Goal: Information Seeking & Learning: Find contact information

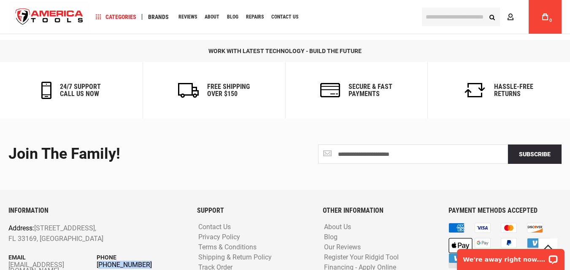
drag, startPoint x: 149, startPoint y: 235, endPoint x: 100, endPoint y: 222, distance: 51.5
click at [100, 222] on div "INFORMATION Address: [STREET_ADDRESS] Email [EMAIL_ADDRESS][DOMAIN_NAME] Phone …" at bounding box center [96, 252] width 189 height 90
copy div "[PHONE_NUMBER]"
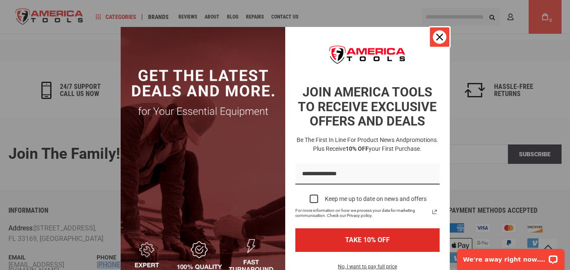
click at [433, 38] on div "Close" at bounding box center [440, 37] width 14 height 14
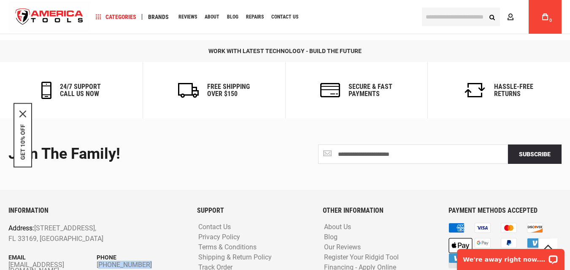
click at [21, 238] on div "INFORMATION Address: [STREET_ADDRESS] Email [EMAIL_ADDRESS][DOMAIN_NAME] Phone …" at bounding box center [96, 252] width 189 height 90
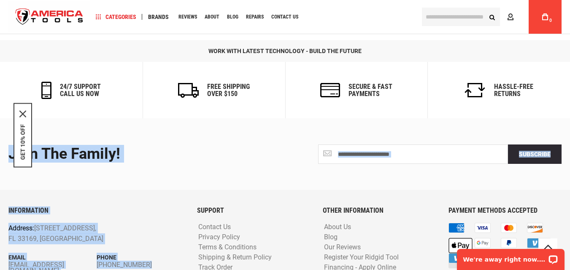
drag, startPoint x: 3, startPoint y: 235, endPoint x: 0, endPoint y: 222, distance: 13.5
click at [0, 222] on div "**********" at bounding box center [285, 217] width 570 height 196
click at [20, 228] on div "INFORMATION Address: [STREET_ADDRESS] Email [EMAIL_ADDRESS][DOMAIN_NAME] Phone …" at bounding box center [96, 252] width 189 height 90
click at [7, 243] on div "INFORMATION Address: [STREET_ADDRESS] Email [EMAIL_ADDRESS][DOMAIN_NAME] Phone …" at bounding box center [96, 252] width 189 height 90
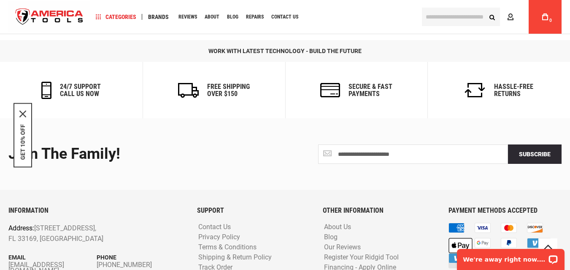
drag, startPoint x: 4, startPoint y: 221, endPoint x: 51, endPoint y: 230, distance: 48.1
click at [57, 231] on div "INFORMATION Address: [STREET_ADDRESS] Email [EMAIL_ADDRESS][DOMAIN_NAME] Phone …" at bounding box center [96, 252] width 189 height 90
drag, startPoint x: 51, startPoint y: 230, endPoint x: 2, endPoint y: 223, distance: 49.9
click at [2, 223] on div "INFORMATION Address: [STREET_ADDRESS] Email [EMAIL_ADDRESS][DOMAIN_NAME] Phone …" at bounding box center [96, 252] width 189 height 90
click at [48, 237] on div "INFORMATION Address: [STREET_ADDRESS] Email [EMAIL_ADDRESS][DOMAIN_NAME] Phone …" at bounding box center [96, 252] width 189 height 90
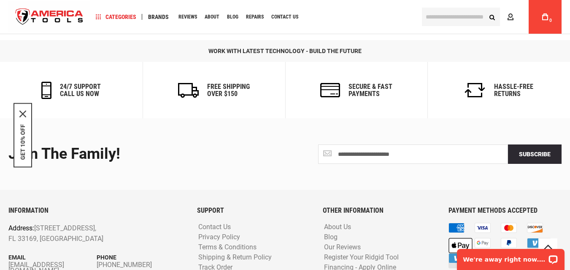
drag, startPoint x: 85, startPoint y: 227, endPoint x: 5, endPoint y: 220, distance: 80.4
click at [5, 220] on div "INFORMATION Address: [STREET_ADDRESS] Email [EMAIL_ADDRESS][DOMAIN_NAME] Phone …" at bounding box center [96, 252] width 189 height 90
click at [8, 221] on div "INFORMATION Address: [STREET_ADDRESS] Email [EMAIL_ADDRESS][DOMAIN_NAME] Phone …" at bounding box center [96, 252] width 189 height 90
copy div "[EMAIL_ADDRESS][DOMAIN_NAME] Phone [PHONE_NUMBER]"
